Goal: Check status

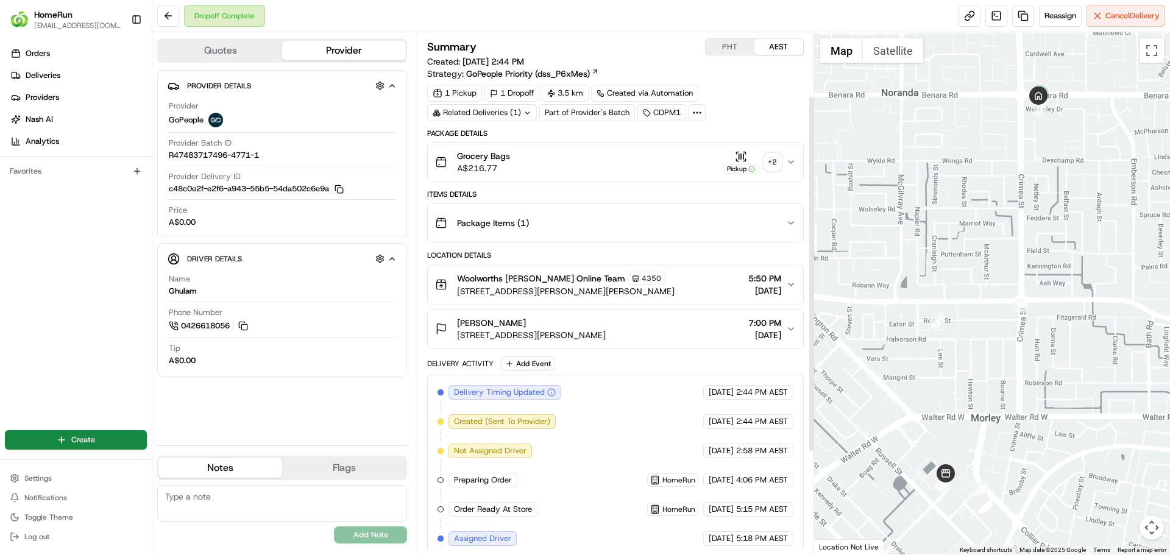
scroll to position [242, 0]
